Goal: Transaction & Acquisition: Book appointment/travel/reservation

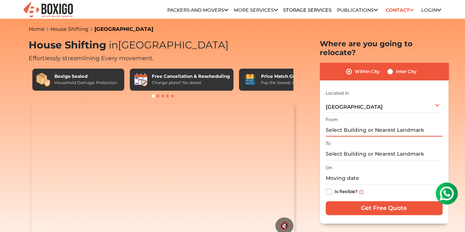
click at [353, 124] on input "text" at bounding box center [384, 130] width 117 height 13
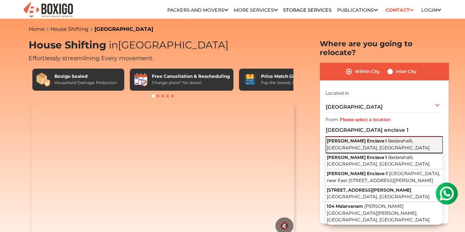
click at [358, 138] on span "[PERSON_NAME] Enclave I" at bounding box center [357, 141] width 60 height 6
type input "Bharath Enclave I, Bedarahalli, Bengaluru, Karnataka"
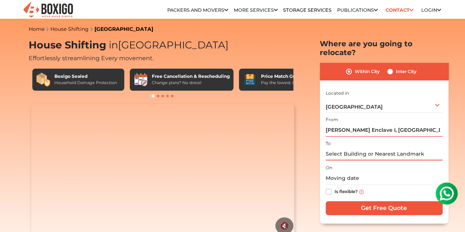
click at [354, 149] on input "text" at bounding box center [384, 154] width 117 height 13
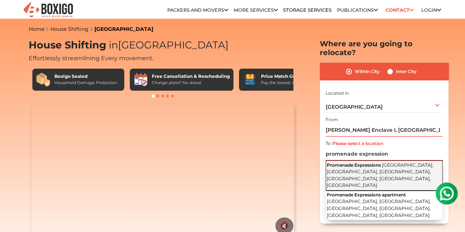
click at [370, 163] on span "Promenade Expressions" at bounding box center [354, 166] width 54 height 6
type input "Promenade Expressions, Amruthahalli Main Road, Hoodi Layout, Amrutahalli, Byata…"
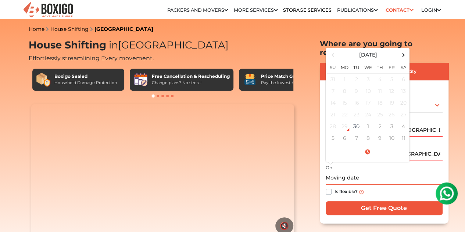
click at [348, 173] on input "text" at bounding box center [384, 178] width 117 height 13
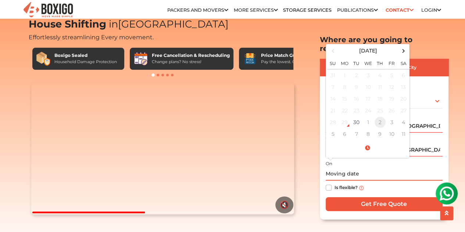
scroll to position [22, 0]
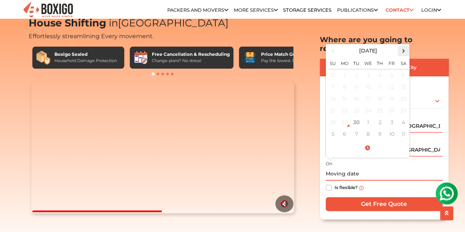
click at [404, 46] on span at bounding box center [404, 51] width 10 height 10
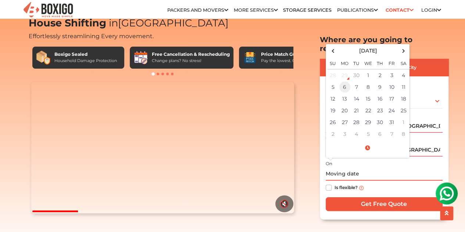
click at [345, 81] on td "6" at bounding box center [345, 87] width 12 height 12
type input "10/06/2025 12:00 AM"
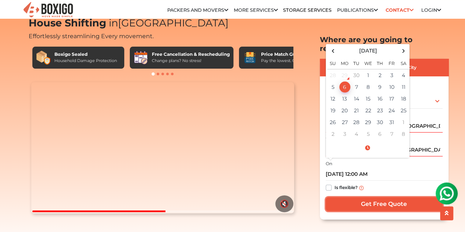
click at [366, 197] on input "Get Free Quote" at bounding box center [384, 204] width 117 height 14
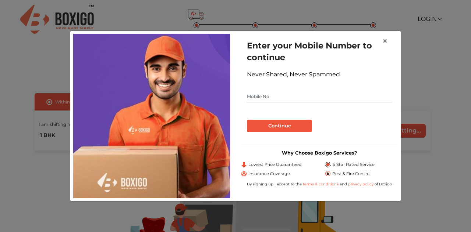
click at [304, 95] on input "text" at bounding box center [319, 97] width 145 height 12
type input "9632838394"
click at [281, 126] on button "Continue" at bounding box center [279, 126] width 65 height 13
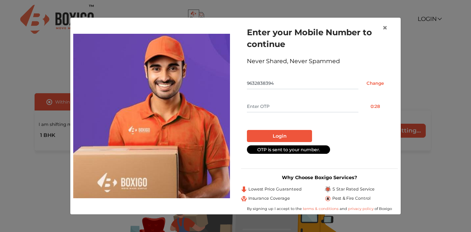
click at [268, 106] on input "text" at bounding box center [302, 107] width 111 height 12
click at [372, 107] on button "Resend OTP" at bounding box center [374, 107] width 33 height 12
click at [274, 105] on input "text" at bounding box center [302, 107] width 111 height 12
type input "9487"
click at [280, 131] on button "Login" at bounding box center [279, 136] width 65 height 13
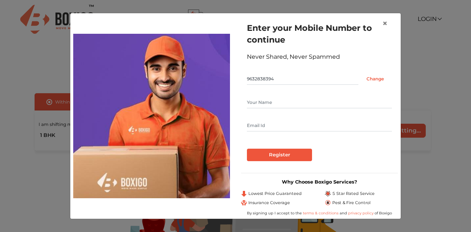
click at [275, 103] on input "text" at bounding box center [319, 103] width 145 height 12
type input "[PERSON_NAME]"
click at [266, 149] on input "Register" at bounding box center [279, 155] width 65 height 13
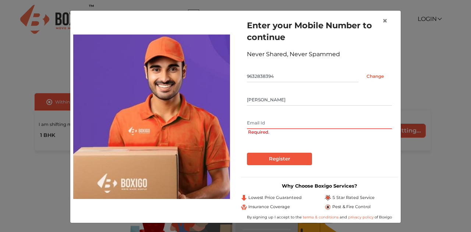
click at [259, 125] on input "text" at bounding box center [319, 123] width 145 height 12
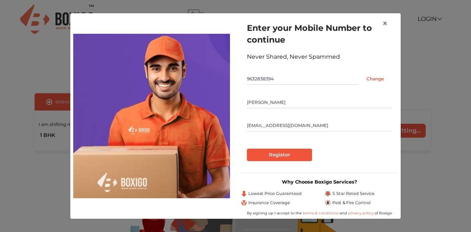
type input "[EMAIL_ADDRESS][DOMAIN_NAME]"
click at [274, 150] on input "Register" at bounding box center [279, 155] width 65 height 13
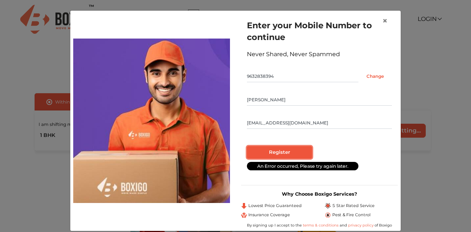
click at [274, 150] on input "Register" at bounding box center [279, 152] width 65 height 13
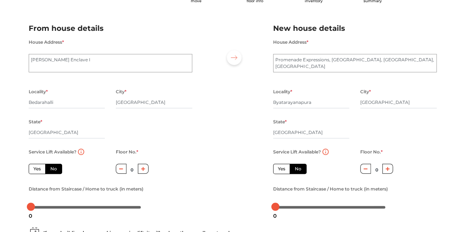
scroll to position [38, 0]
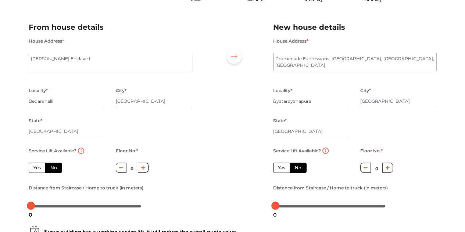
click at [386, 169] on icon "button" at bounding box center [388, 168] width 4 height 4
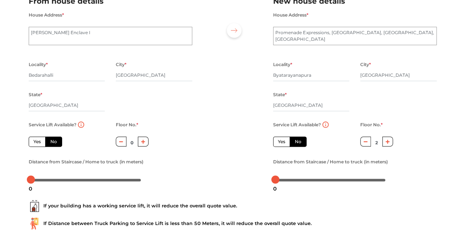
scroll to position [65, 0]
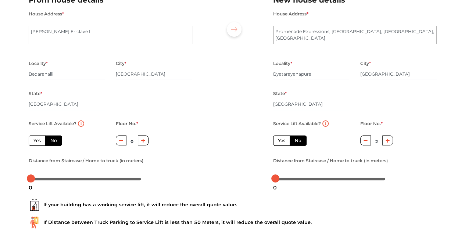
click at [300, 142] on label "No" at bounding box center [298, 141] width 17 height 10
click at [300, 142] on input "No" at bounding box center [297, 140] width 5 height 5
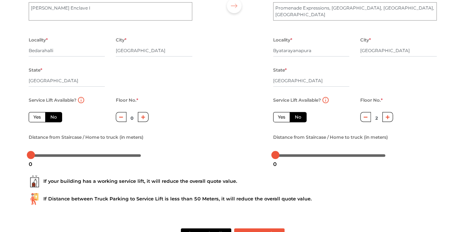
scroll to position [89, 0]
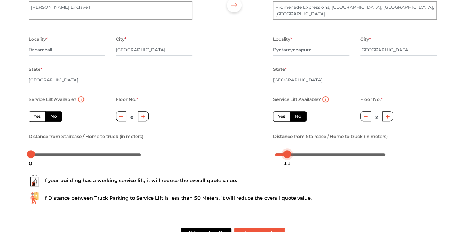
drag, startPoint x: 277, startPoint y: 156, endPoint x: 288, endPoint y: 159, distance: 11.8
click at [288, 143] on body "Plan your move Enter your floor info Add your inventory Your move summary My Mo…" at bounding box center [232, 27] width 465 height 232
drag, startPoint x: 287, startPoint y: 157, endPoint x: 298, endPoint y: 156, distance: 11.0
click at [298, 156] on div at bounding box center [297, 154] width 8 height 8
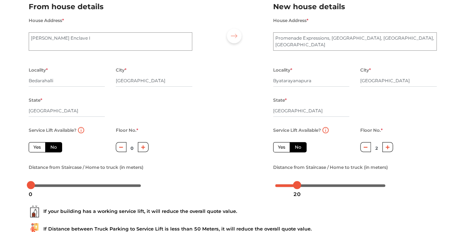
scroll to position [57, 0]
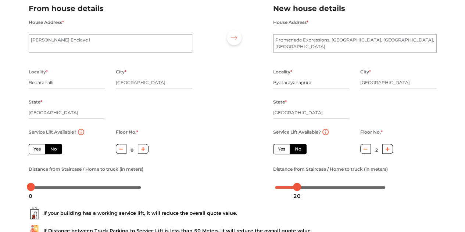
click at [363, 149] on button "button" at bounding box center [365, 149] width 11 height 10
type input "1"
drag, startPoint x: 296, startPoint y: 189, endPoint x: 289, endPoint y: 189, distance: 7.4
click at [289, 189] on div at bounding box center [289, 187] width 8 height 8
click at [291, 192] on div "15" at bounding box center [291, 196] width 13 height 13
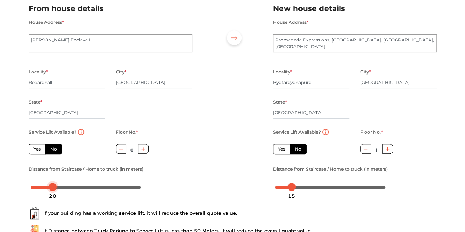
drag, startPoint x: 31, startPoint y: 188, endPoint x: 53, endPoint y: 190, distance: 22.5
click at [53, 176] on body "Plan your move Enter your floor info Add your inventory Your move summary My Mo…" at bounding box center [232, 59] width 465 height 232
click at [142, 149] on icon "button" at bounding box center [143, 149] width 4 height 4
type input "2"
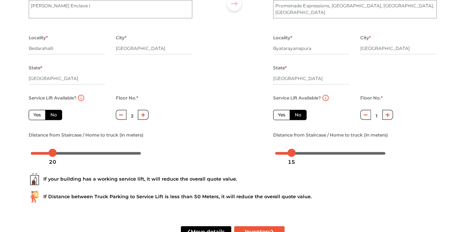
scroll to position [115, 0]
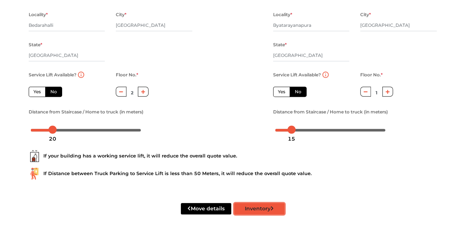
click at [250, 208] on button "Inventory" at bounding box center [259, 208] width 50 height 11
radio input "true"
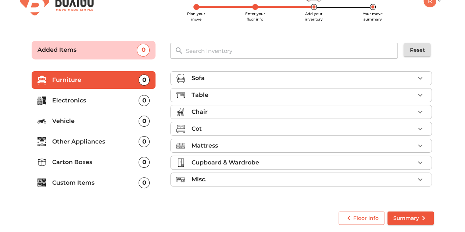
scroll to position [18, 0]
click at [349, 81] on div "Sofa" at bounding box center [303, 78] width 224 height 9
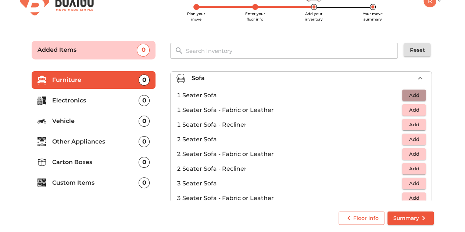
click at [409, 95] on span "Add" at bounding box center [414, 95] width 16 height 8
click at [418, 95] on icon "button" at bounding box center [420, 95] width 5 height 5
click at [412, 185] on span "Add" at bounding box center [414, 183] width 16 height 8
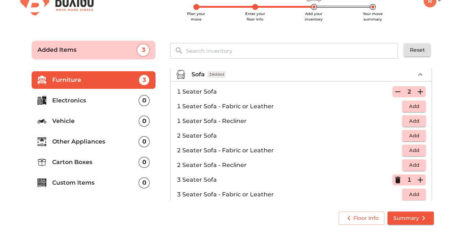
scroll to position [0, 0]
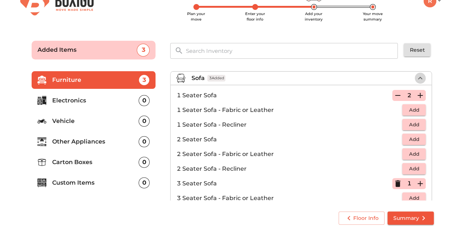
click at [415, 79] on button "button" at bounding box center [420, 78] width 11 height 11
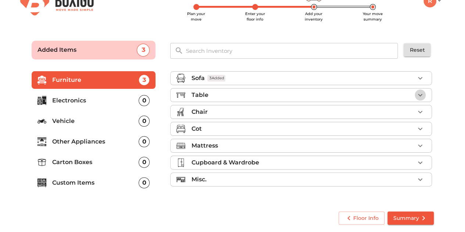
click at [421, 95] on icon "button" at bounding box center [420, 95] width 4 height 3
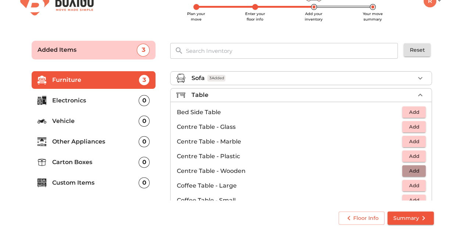
click at [411, 172] on span "Add" at bounding box center [414, 171] width 16 height 8
click at [416, 172] on icon "button" at bounding box center [420, 171] width 9 height 9
click at [396, 171] on icon "button" at bounding box center [398, 171] width 9 height 9
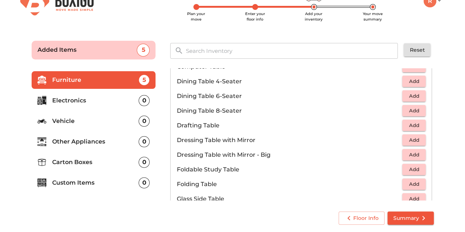
scroll to position [148, 0]
click at [406, 127] on span "Add" at bounding box center [414, 126] width 16 height 8
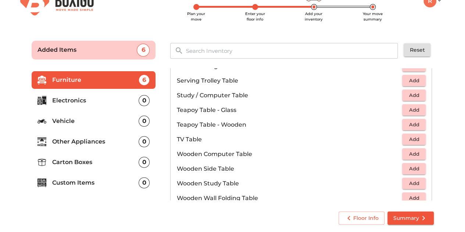
scroll to position [417, 0]
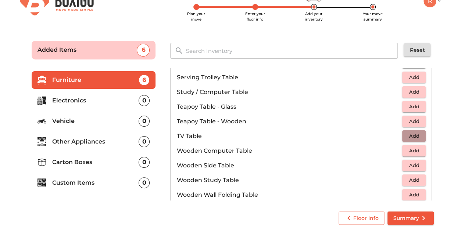
click at [406, 138] on span "Add" at bounding box center [414, 136] width 16 height 8
click at [411, 118] on span "Add" at bounding box center [414, 121] width 16 height 8
click at [416, 120] on icon "button" at bounding box center [420, 121] width 9 height 9
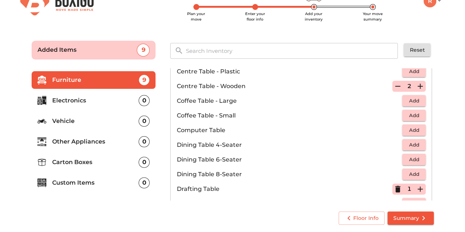
scroll to position [85, 0]
click at [394, 86] on icon "button" at bounding box center [398, 86] width 9 height 9
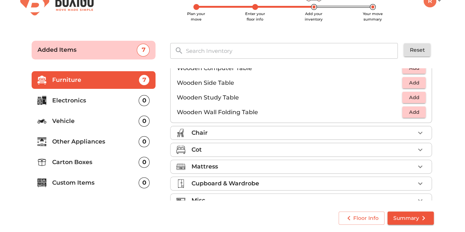
scroll to position [511, 0]
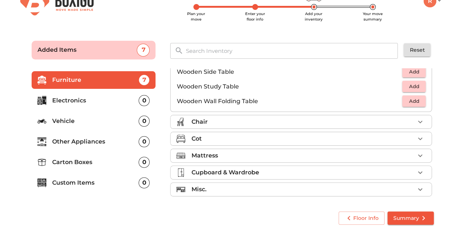
click at [402, 121] on div "Chair" at bounding box center [303, 122] width 224 height 9
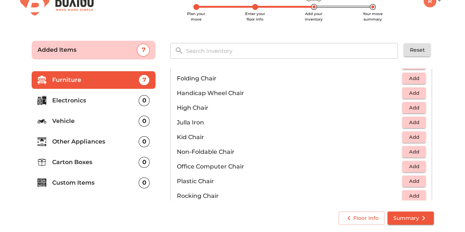
scroll to position [190, 0]
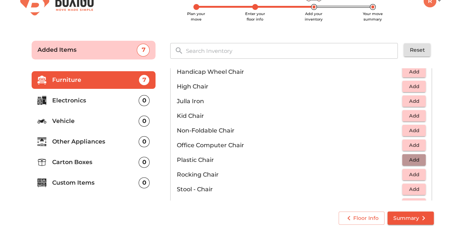
click at [410, 161] on span "Add" at bounding box center [414, 160] width 16 height 8
click at [416, 161] on icon "button" at bounding box center [420, 160] width 9 height 9
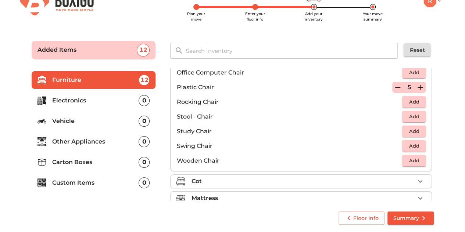
scroll to position [305, 0]
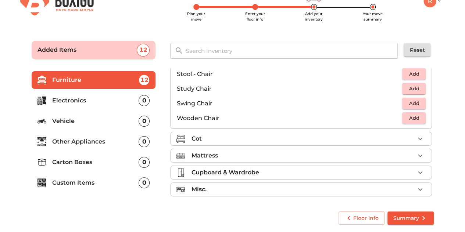
click at [373, 140] on div "Cot" at bounding box center [303, 139] width 224 height 9
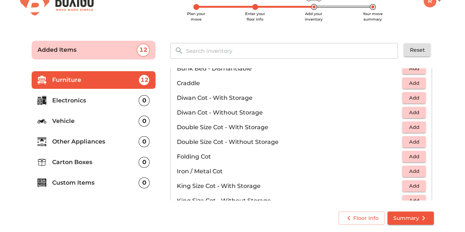
scroll to position [52, 0]
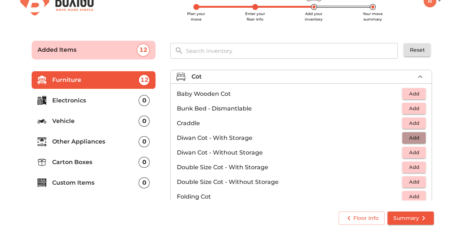
click at [407, 137] on span "Add" at bounding box center [414, 138] width 16 height 8
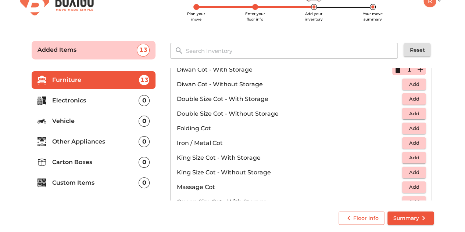
scroll to position [121, 0]
click at [412, 170] on span "Add" at bounding box center [414, 172] width 16 height 8
click at [410, 112] on span "Add" at bounding box center [414, 113] width 16 height 8
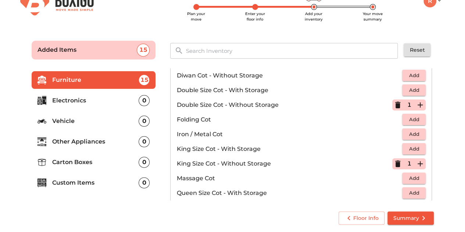
scroll to position [128, 0]
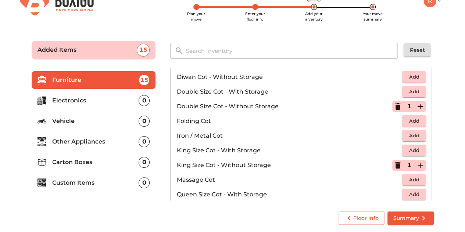
click at [398, 108] on icon "button" at bounding box center [398, 106] width 9 height 9
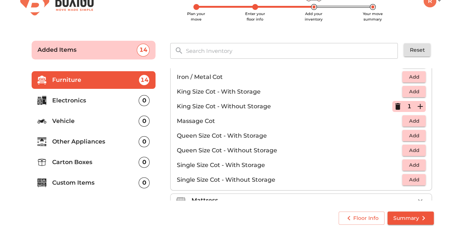
scroll to position [187, 0]
click at [415, 149] on span "Add" at bounding box center [414, 150] width 16 height 8
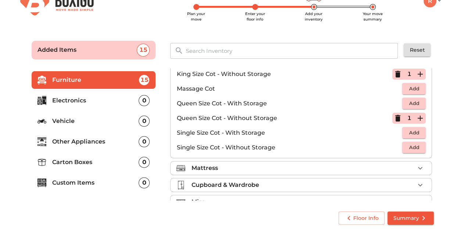
scroll to position [232, 0]
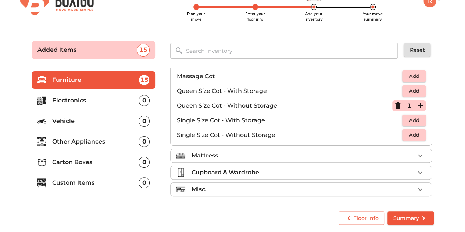
click at [341, 154] on div "Mattress" at bounding box center [303, 156] width 224 height 9
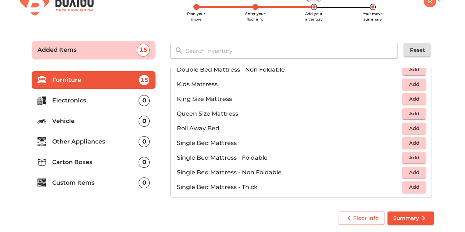
scroll to position [108, 0]
click at [406, 172] on span "Add" at bounding box center [414, 172] width 16 height 8
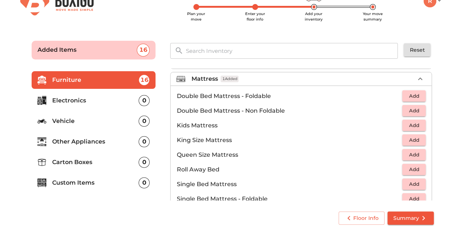
scroll to position [68, 0]
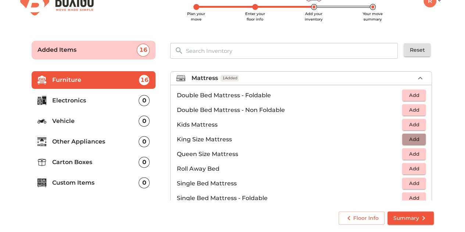
click at [411, 139] on span "Add" at bounding box center [414, 139] width 16 height 8
click at [411, 153] on span "Add" at bounding box center [414, 154] width 16 height 8
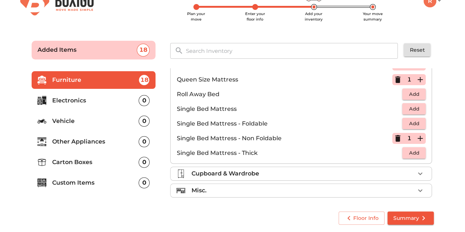
scroll to position [143, 0]
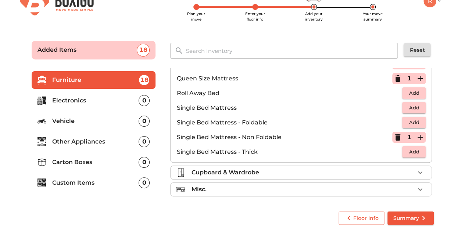
click at [341, 168] on div "Cupboard & Wardrobe" at bounding box center [303, 172] width 224 height 9
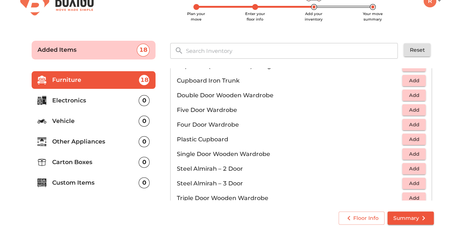
click at [410, 171] on span "Add" at bounding box center [414, 169] width 16 height 8
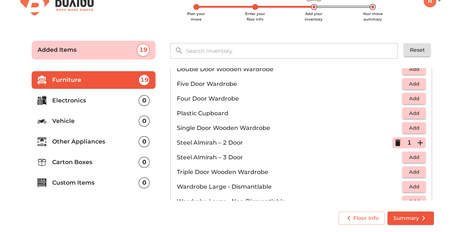
scroll to position [246, 0]
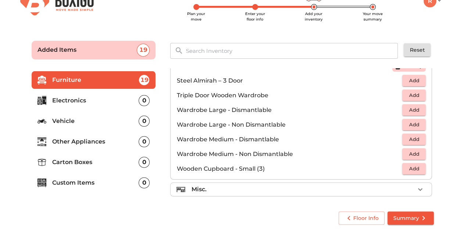
click at [339, 185] on div "Misc." at bounding box center [303, 189] width 224 height 9
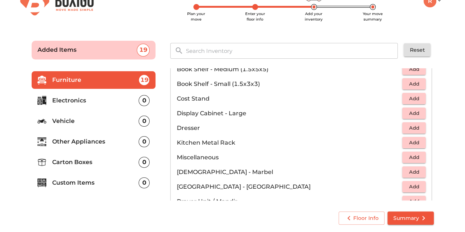
scroll to position [202, 0]
click at [406, 143] on span "Add" at bounding box center [414, 142] width 16 height 8
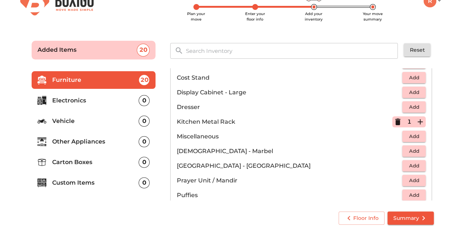
scroll to position [223, 0]
click at [406, 163] on span "Add" at bounding box center [414, 165] width 16 height 8
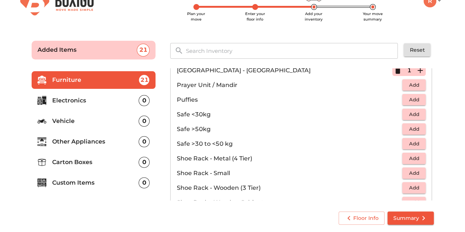
scroll to position [323, 0]
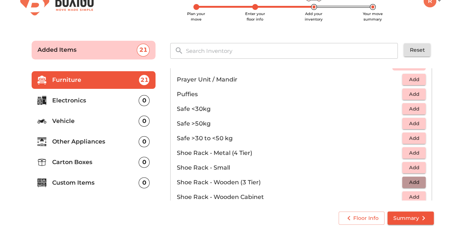
click at [406, 181] on span "Add" at bounding box center [414, 182] width 16 height 8
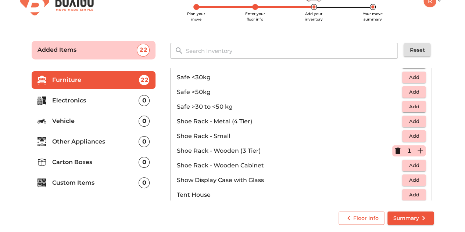
scroll to position [356, 0]
click at [397, 147] on icon "button" at bounding box center [398, 150] width 9 height 9
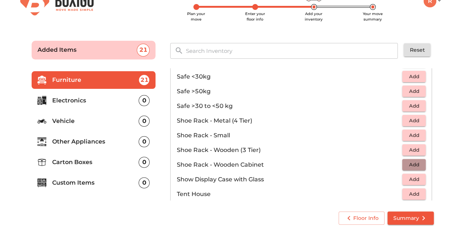
click at [409, 161] on span "Add" at bounding box center [414, 165] width 16 height 8
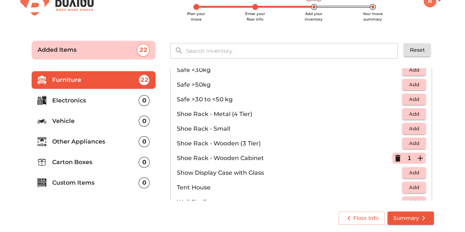
scroll to position [362, 0]
click at [77, 106] on li "Electronics 0" at bounding box center [94, 101] width 124 height 18
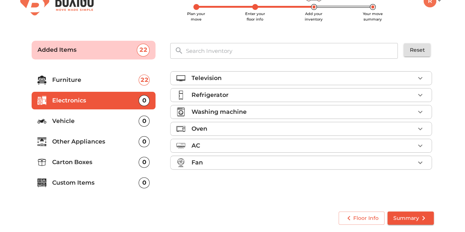
click at [329, 82] on div "Television" at bounding box center [303, 78] width 224 height 9
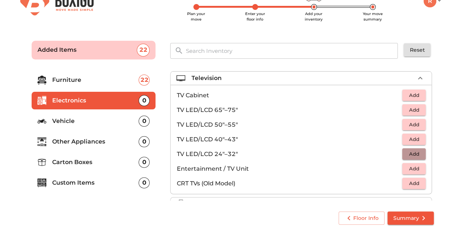
click at [409, 156] on span "Add" at bounding box center [414, 154] width 16 height 8
click at [412, 123] on span "Add" at bounding box center [414, 125] width 16 height 8
click at [395, 125] on icon "button" at bounding box center [397, 125] width 5 height 7
click at [406, 138] on span "Add" at bounding box center [414, 139] width 16 height 8
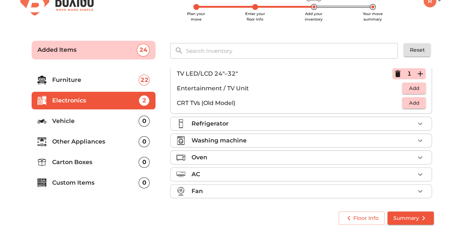
scroll to position [81, 0]
click at [335, 122] on div "Refrigerator" at bounding box center [303, 123] width 224 height 9
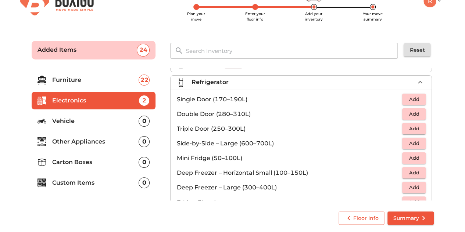
scroll to position [13, 0]
click at [416, 111] on span "Add" at bounding box center [414, 114] width 16 height 8
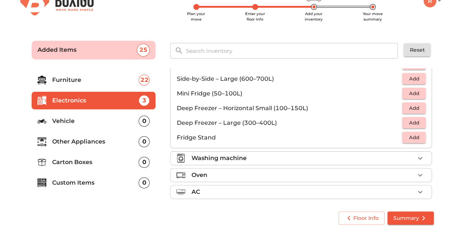
scroll to position [97, 0]
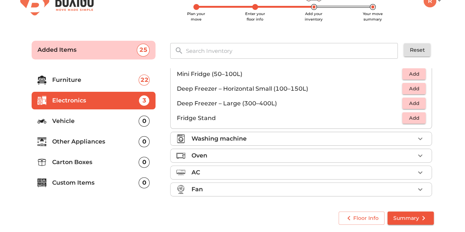
click at [335, 140] on div "Washing machine" at bounding box center [303, 139] width 224 height 9
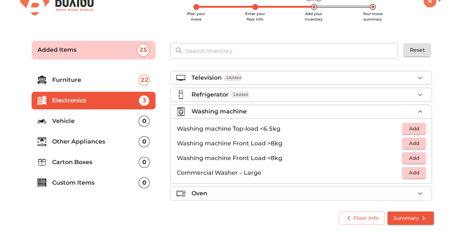
scroll to position [13, 0]
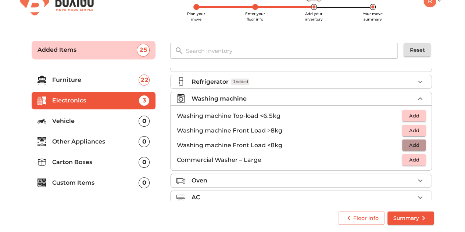
click at [409, 145] on span "Add" at bounding box center [414, 145] width 16 height 8
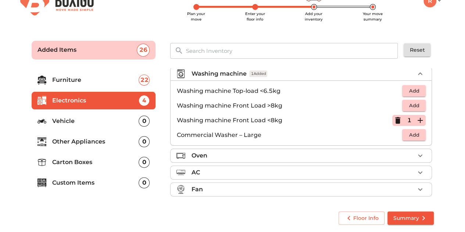
click at [335, 161] on ul "Television 2 Added Refrigerator 1 Added Washing machine 1 Added Washing machine…" at bounding box center [301, 116] width 262 height 172
click at [313, 186] on div "Fan" at bounding box center [303, 189] width 224 height 9
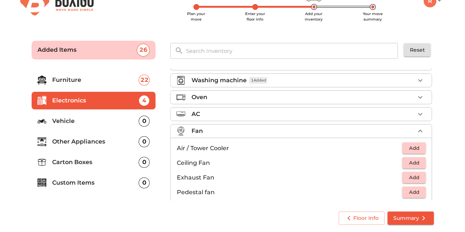
scroll to position [24, 0]
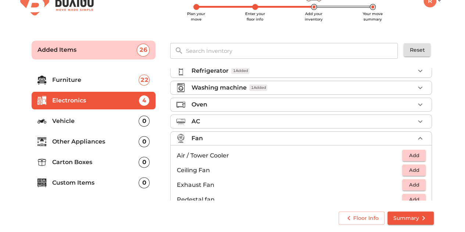
click at [79, 142] on p "Other Appliances" at bounding box center [95, 142] width 87 height 9
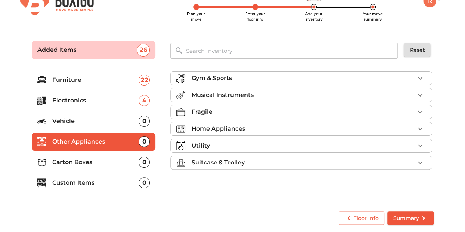
scroll to position [0, 0]
click at [254, 106] on li "Fragile" at bounding box center [301, 112] width 261 height 13
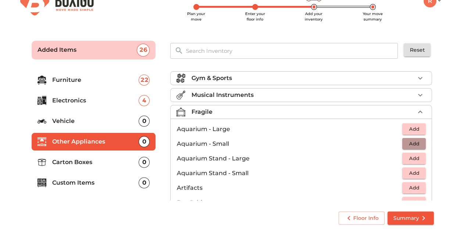
click at [411, 143] on span "Add" at bounding box center [414, 144] width 16 height 8
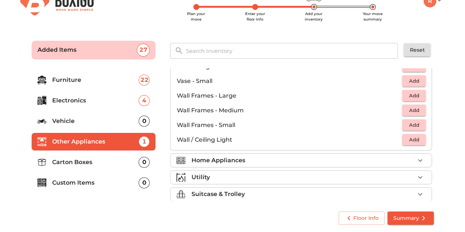
scroll to position [494, 0]
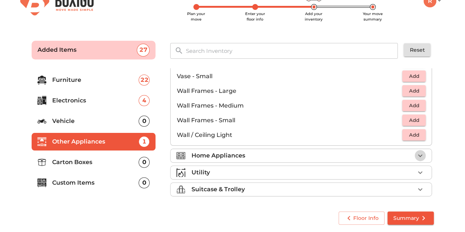
click at [416, 157] on icon "button" at bounding box center [420, 156] width 9 height 9
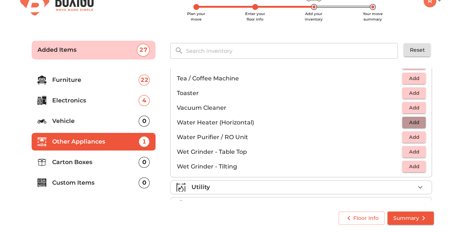
click at [410, 125] on span "Add" at bounding box center [414, 122] width 16 height 8
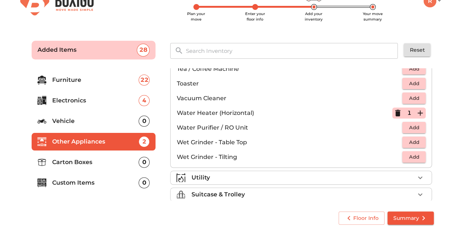
scroll to position [509, 0]
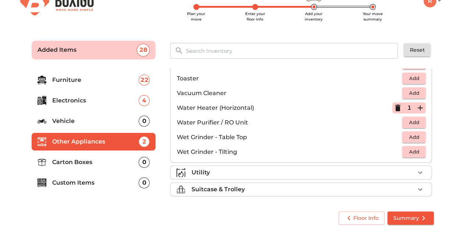
click at [408, 170] on div "Utility" at bounding box center [303, 172] width 224 height 9
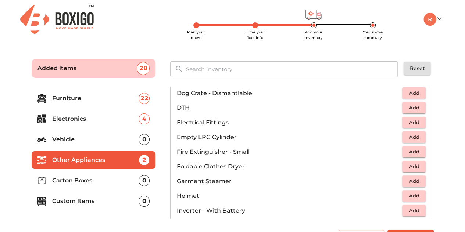
scroll to position [280, 0]
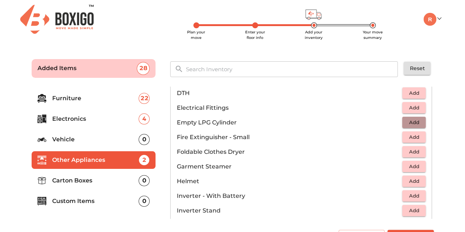
click at [408, 121] on span "Add" at bounding box center [414, 122] width 16 height 8
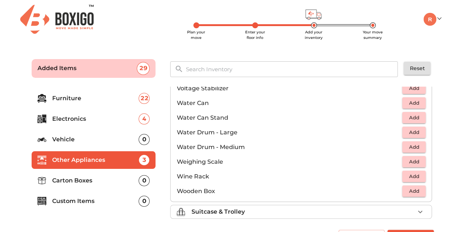
scroll to position [553, 0]
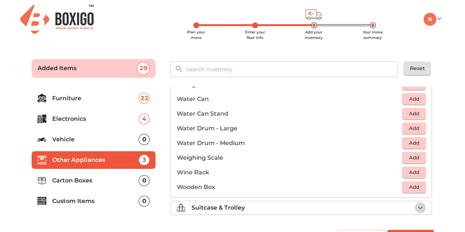
click at [417, 210] on icon "button" at bounding box center [420, 208] width 9 height 9
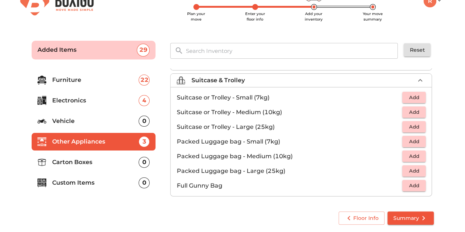
scroll to position [82, 0]
click at [112, 160] on p "Carton Boxes" at bounding box center [95, 162] width 87 height 9
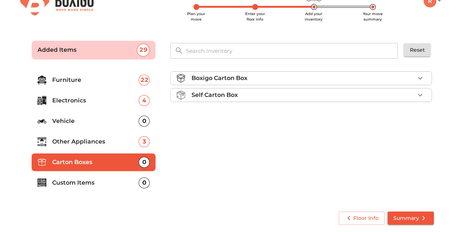
click at [400, 75] on div "Boxigo Carton Box" at bounding box center [303, 78] width 224 height 9
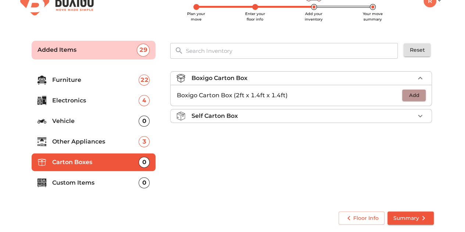
click at [415, 95] on span "Add" at bounding box center [414, 95] width 16 height 8
click at [419, 93] on icon "button" at bounding box center [420, 95] width 9 height 9
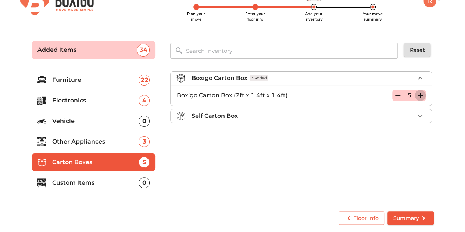
click at [419, 93] on icon "button" at bounding box center [420, 95] width 9 height 9
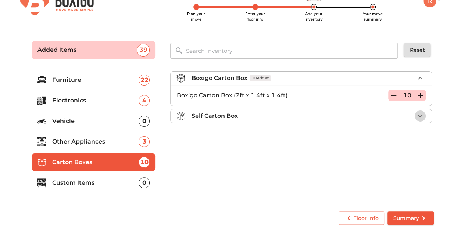
click at [420, 115] on icon "button" at bounding box center [420, 116] width 4 height 3
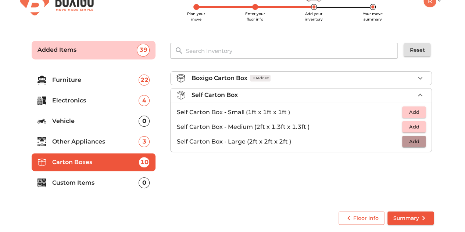
click at [419, 140] on span "Add" at bounding box center [414, 142] width 16 height 8
click at [419, 140] on icon "button" at bounding box center [420, 142] width 9 height 9
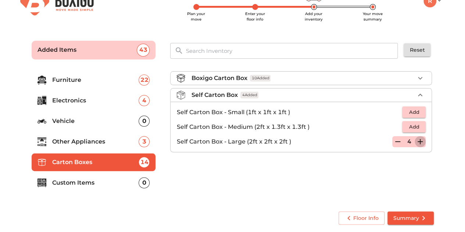
click at [419, 140] on icon "button" at bounding box center [420, 142] width 9 height 9
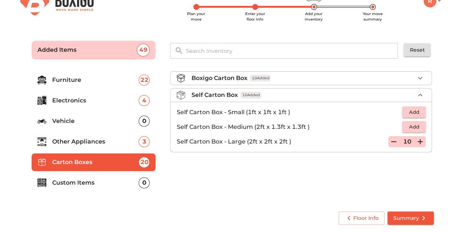
click at [130, 185] on p "Custom Items" at bounding box center [95, 183] width 87 height 9
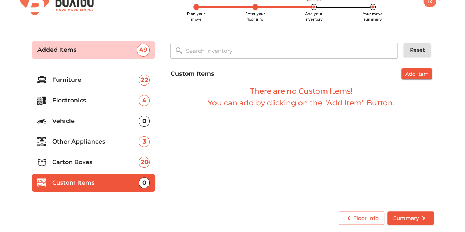
click at [122, 143] on p "Other Appliances" at bounding box center [95, 142] width 87 height 9
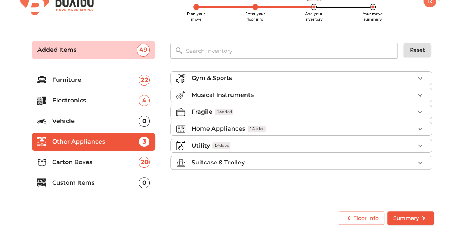
click at [394, 128] on div "Home Appliances 1 Added" at bounding box center [303, 129] width 224 height 9
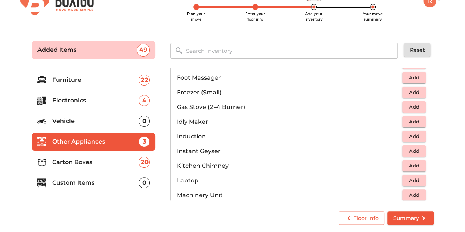
scroll to position [304, 0]
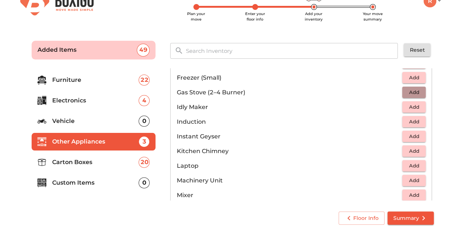
click at [406, 91] on span "Add" at bounding box center [414, 92] width 16 height 8
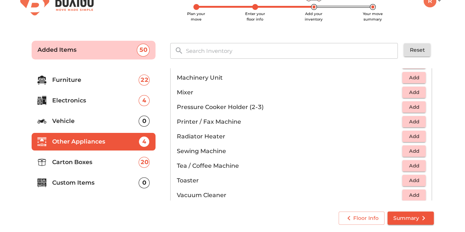
scroll to position [421, 0]
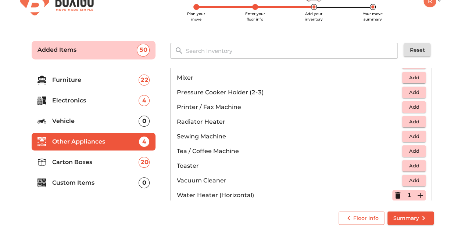
click at [413, 136] on span "Add" at bounding box center [414, 136] width 16 height 8
click at [430, 198] on div "Gym & Sports Musical Instruments Fragile 1 Added Home Appliances 3 Added Air Fr…" at bounding box center [301, 134] width 263 height 132
click at [107, 48] on p "Added Items" at bounding box center [88, 50] width 100 height 9
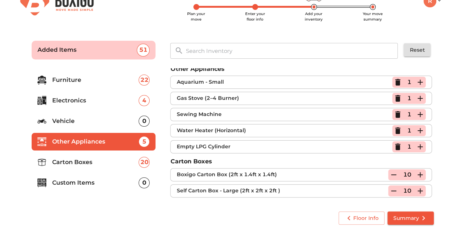
scroll to position [345, 0]
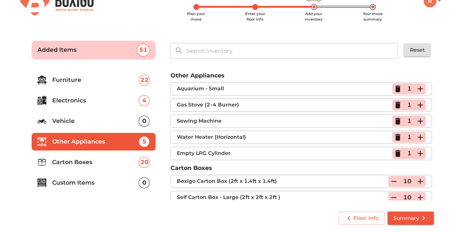
click at [98, 86] on li "Furniture 22" at bounding box center [94, 80] width 124 height 18
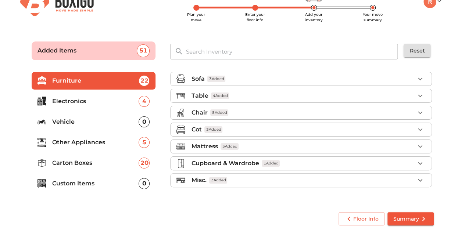
scroll to position [18, 0]
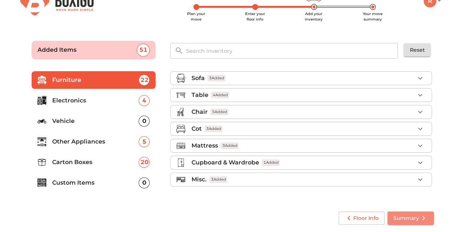
click at [421, 219] on icon "submit" at bounding box center [423, 218] width 9 height 9
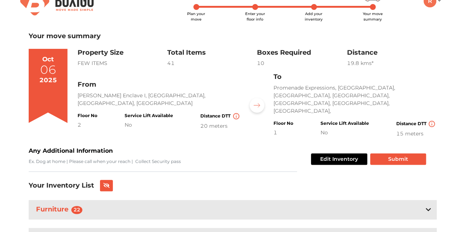
scroll to position [107, 0]
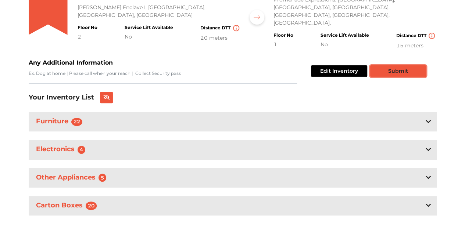
click at [405, 65] on button "Submit" at bounding box center [398, 70] width 56 height 11
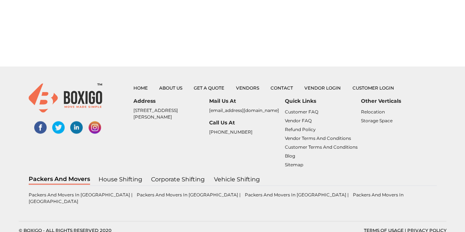
scroll to position [275, 0]
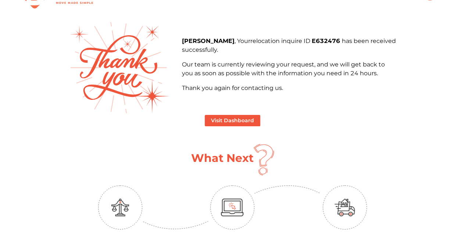
scroll to position [0, 0]
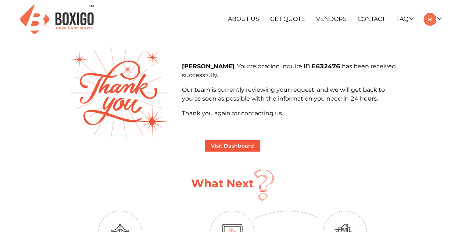
click at [327, 38] on div "About Us Get Quote Vendors Contact FAQ Customer FAQ Vendor FAQ My Moves My Prof…" at bounding box center [233, 19] width 428 height 39
click at [220, 143] on button "Visit Dashboard" at bounding box center [233, 145] width 56 height 11
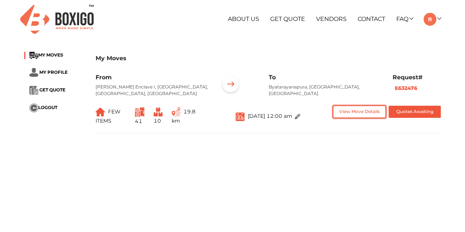
click at [364, 112] on button "View Move Details" at bounding box center [359, 112] width 53 height 12
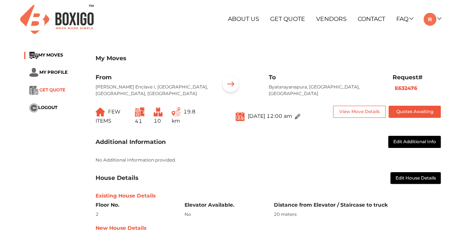
click at [45, 89] on span "GET QUOTE" at bounding box center [52, 91] width 26 height 6
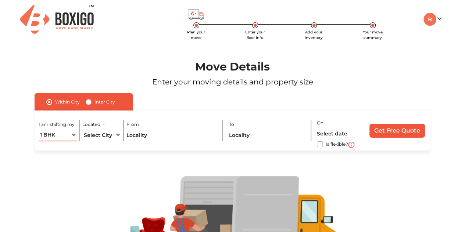
click at [60, 135] on select "1 BHK 2 BHK 3 BHK 3 + BHK FEW ITEMS" at bounding box center [58, 135] width 38 height 13
select select "2 BHK"
click at [39, 129] on select "1 BHK 2 BHK 3 BHK 3 + BHK FEW ITEMS" at bounding box center [58, 135] width 38 height 13
click at [98, 134] on select "Select City [GEOGRAPHIC_DATA] [GEOGRAPHIC_DATA] [GEOGRAPHIC_DATA] [GEOGRAPHIC_D…" at bounding box center [101, 135] width 38 height 13
select select "[GEOGRAPHIC_DATA]"
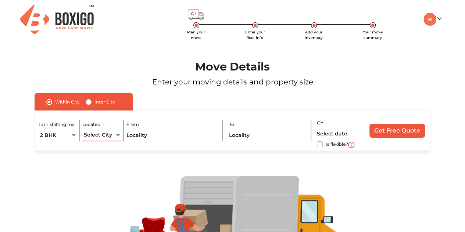
click at [82, 129] on select "Select City [GEOGRAPHIC_DATA] [GEOGRAPHIC_DATA] [GEOGRAPHIC_DATA] [GEOGRAPHIC_D…" at bounding box center [101, 135] width 38 height 13
click at [152, 132] on input "text" at bounding box center [172, 135] width 90 height 13
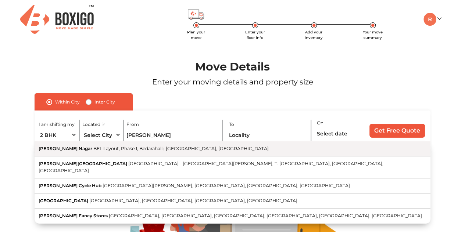
click at [143, 149] on span "BEL Layout, Phase 1, Bedarahalli, [GEOGRAPHIC_DATA], [GEOGRAPHIC_DATA]" at bounding box center [180, 149] width 175 height 6
type input "[PERSON_NAME] Nagar, [GEOGRAPHIC_DATA], Phase 1, [GEOGRAPHIC_DATA], [GEOGRAPHIC…"
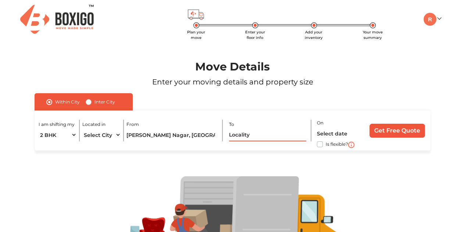
click at [235, 139] on input "text" at bounding box center [268, 135] width 78 height 13
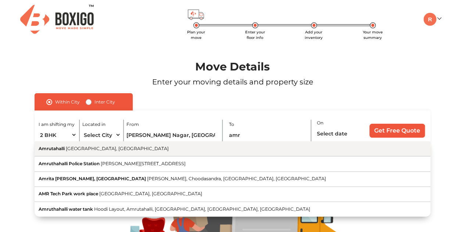
click at [98, 150] on span "[GEOGRAPHIC_DATA], [GEOGRAPHIC_DATA]" at bounding box center [117, 149] width 103 height 6
type input "Amrutahalli, [GEOGRAPHIC_DATA], [GEOGRAPHIC_DATA]"
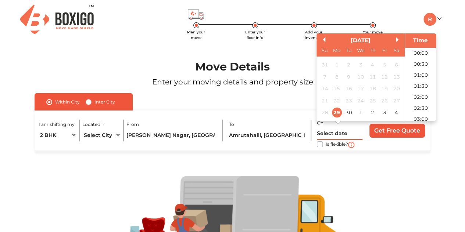
scroll to position [278, 0]
click at [336, 136] on input "text" at bounding box center [340, 133] width 46 height 13
click at [397, 41] on button "Next Month" at bounding box center [398, 39] width 5 height 5
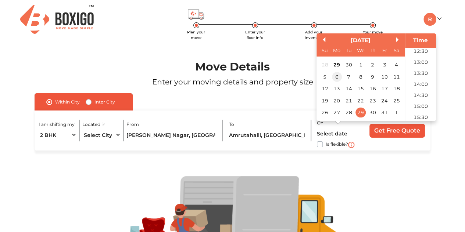
click at [338, 78] on div "6" at bounding box center [337, 77] width 10 height 10
type input "[DATE] 12:00 AM"
click at [338, 78] on div "6" at bounding box center [337, 77] width 10 height 10
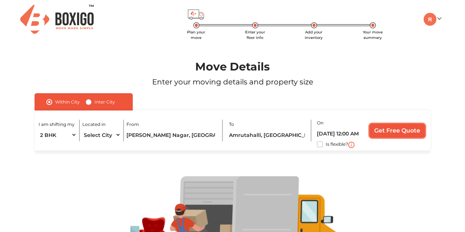
click at [390, 130] on input "Get Free Quote" at bounding box center [398, 131] width 56 height 14
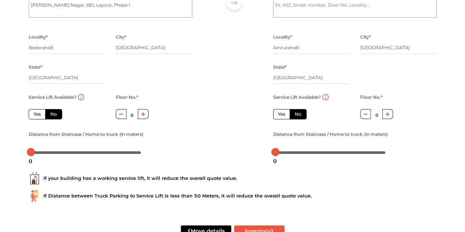
scroll to position [115, 0]
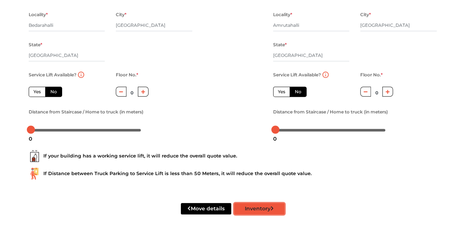
click at [249, 209] on button "Inventory" at bounding box center [259, 208] width 50 height 11
radio input "true"
